Goal: Check status: Check status

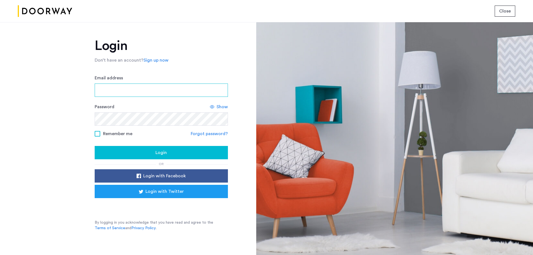
type input "**********"
click at [161, 156] on span "Login" at bounding box center [160, 152] width 11 height 7
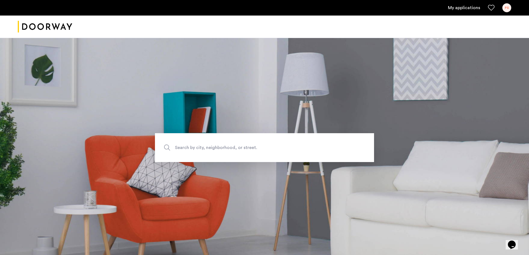
click at [475, 6] on link "My applications" at bounding box center [464, 7] width 32 height 7
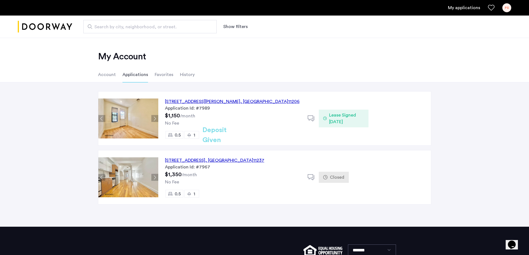
click at [202, 102] on div "141 Troutman Street, Unit 1RBL, Brooklyn , NY 11206" at bounding box center [232, 101] width 135 height 7
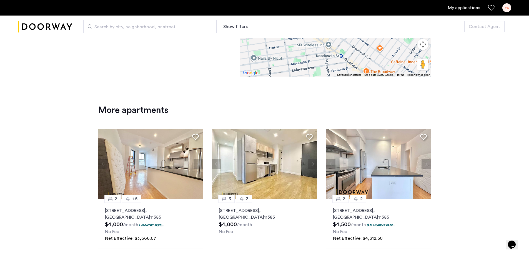
scroll to position [610, 0]
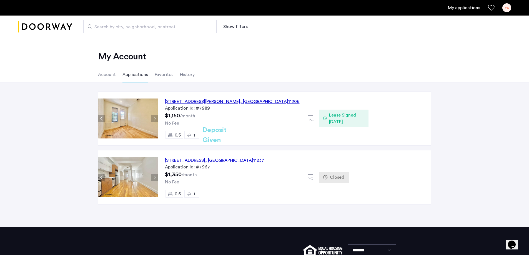
click at [340, 115] on span "Lease Signed 08/01/2025" at bounding box center [346, 118] width 35 height 13
click at [106, 75] on li "Account" at bounding box center [107, 75] width 18 height 16
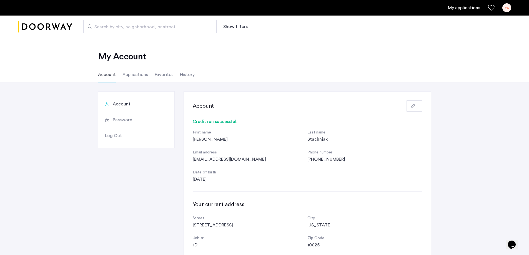
click at [134, 76] on li "Applications" at bounding box center [135, 75] width 26 height 16
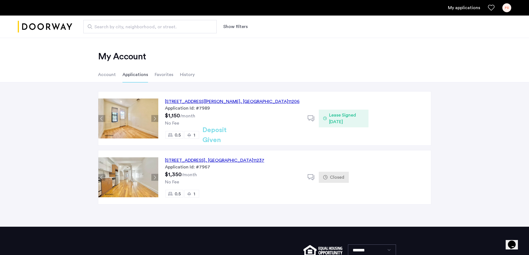
drag, startPoint x: 328, startPoint y: 121, endPoint x: 311, endPoint y: 130, distance: 19.3
click at [311, 130] on div "141 Troutman Street, Unit 1RBL, Brooklyn , NY 11206 Application Id: #7989 $1,15…" at bounding box center [294, 119] width 272 height 54
click at [311, 118] on icon at bounding box center [310, 118] width 7 height 7
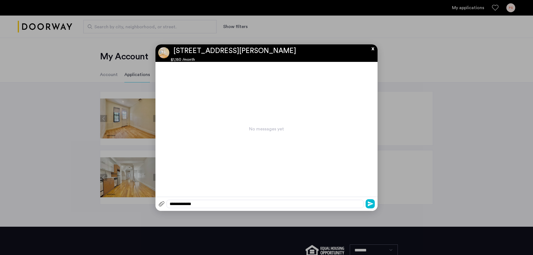
click at [371, 50] on button "x" at bounding box center [371, 47] width 8 height 6
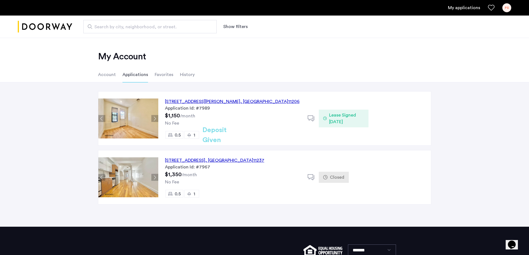
click at [343, 120] on span "Lease Signed [DATE]" at bounding box center [346, 118] width 35 height 13
click at [216, 134] on h2 "Deposit Given" at bounding box center [224, 135] width 44 height 20
click at [158, 75] on li "Favorites" at bounding box center [164, 75] width 19 height 16
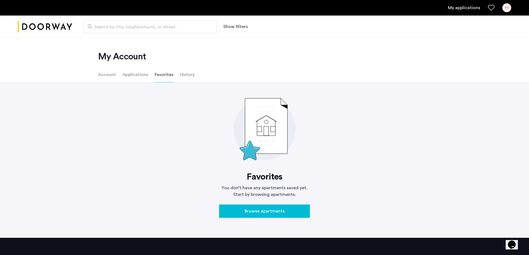
click at [189, 77] on li "History" at bounding box center [187, 75] width 15 height 16
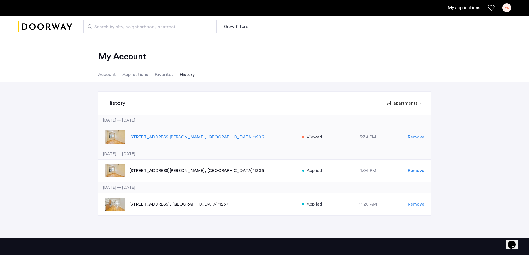
click at [314, 138] on span "Viewed" at bounding box center [314, 137] width 16 height 7
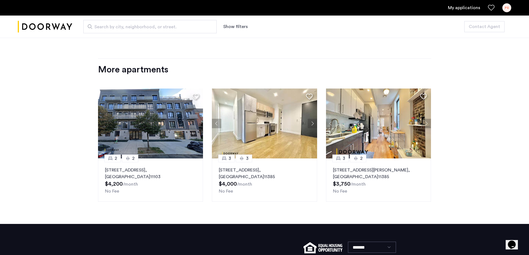
scroll to position [666, 0]
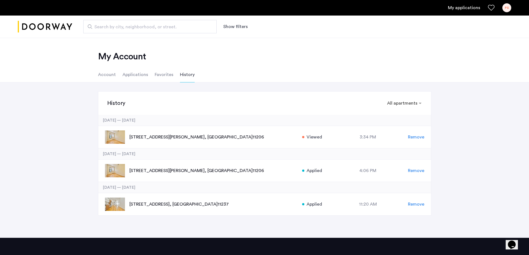
click at [158, 70] on li "Favorites" at bounding box center [164, 75] width 19 height 16
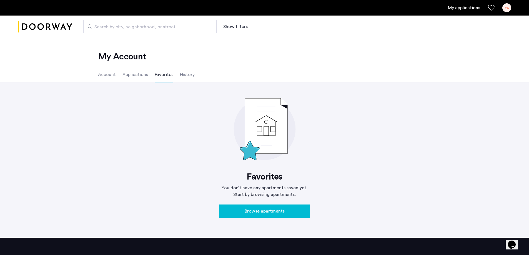
click at [135, 79] on li "Applications" at bounding box center [135, 75] width 26 height 16
